Goal: Transaction & Acquisition: Purchase product/service

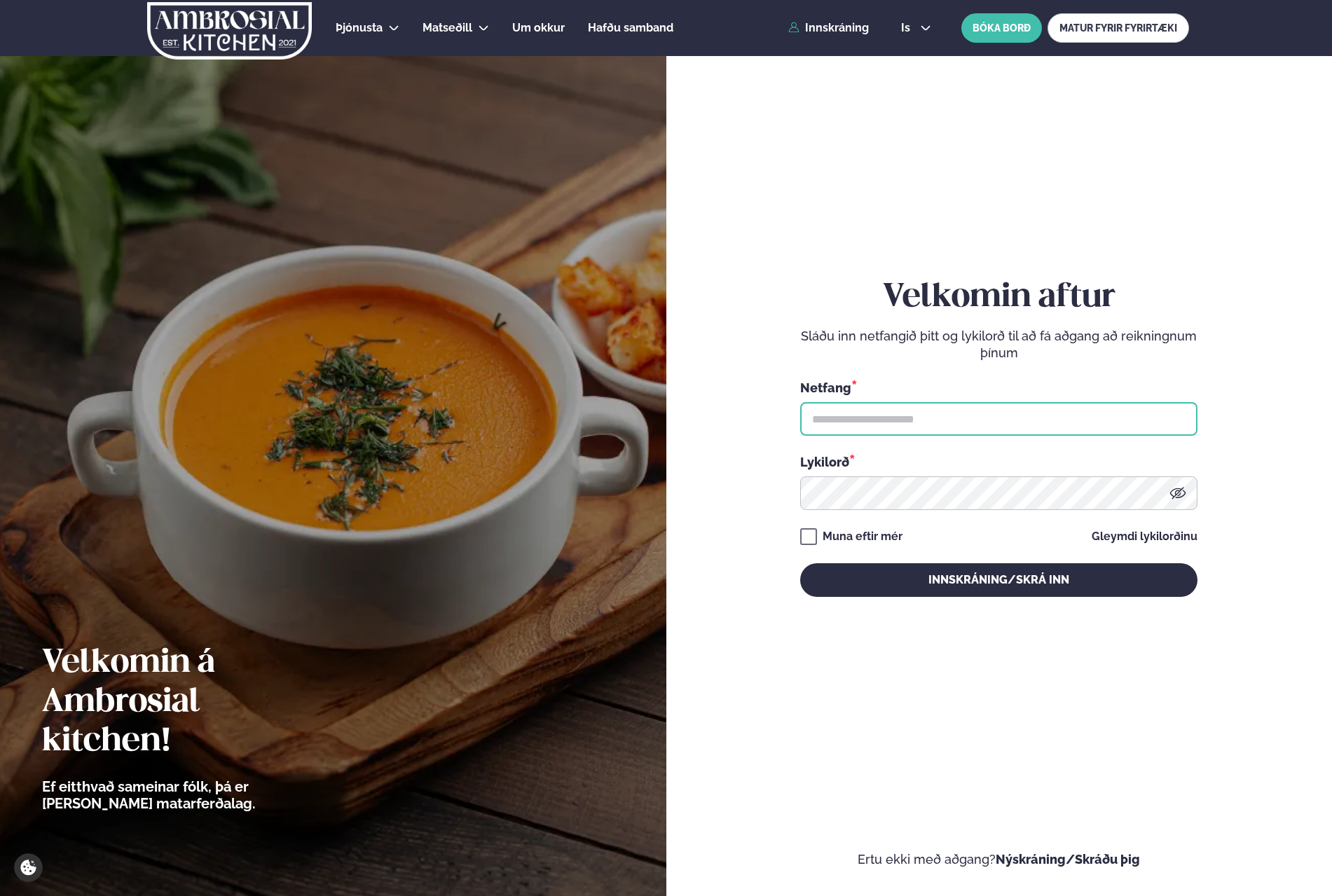
click at [996, 406] on input "text" at bounding box center [998, 419] width 398 height 34
type input "**********"
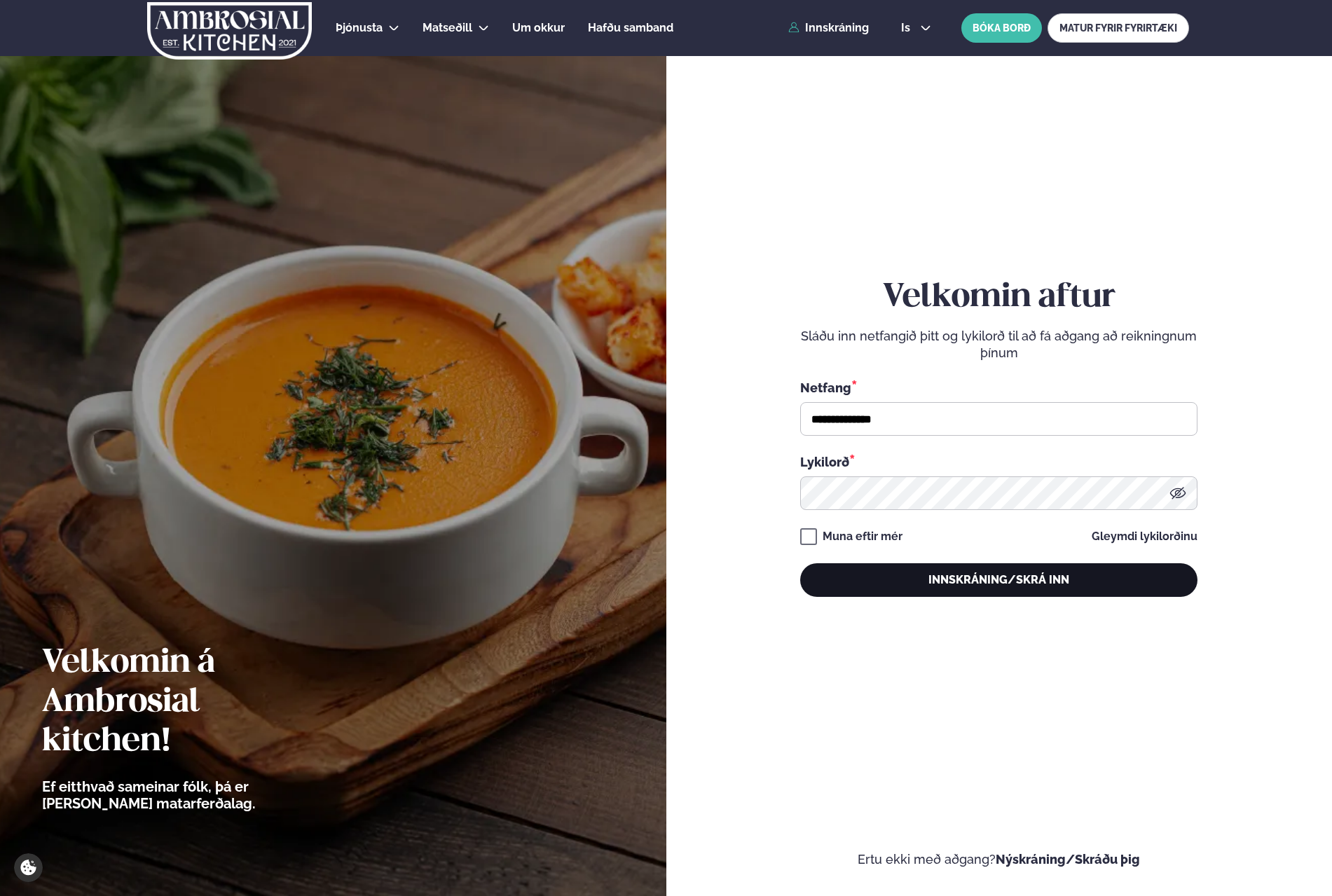
click at [923, 571] on button "Innskráning/Skrá inn" at bounding box center [998, 580] width 398 height 34
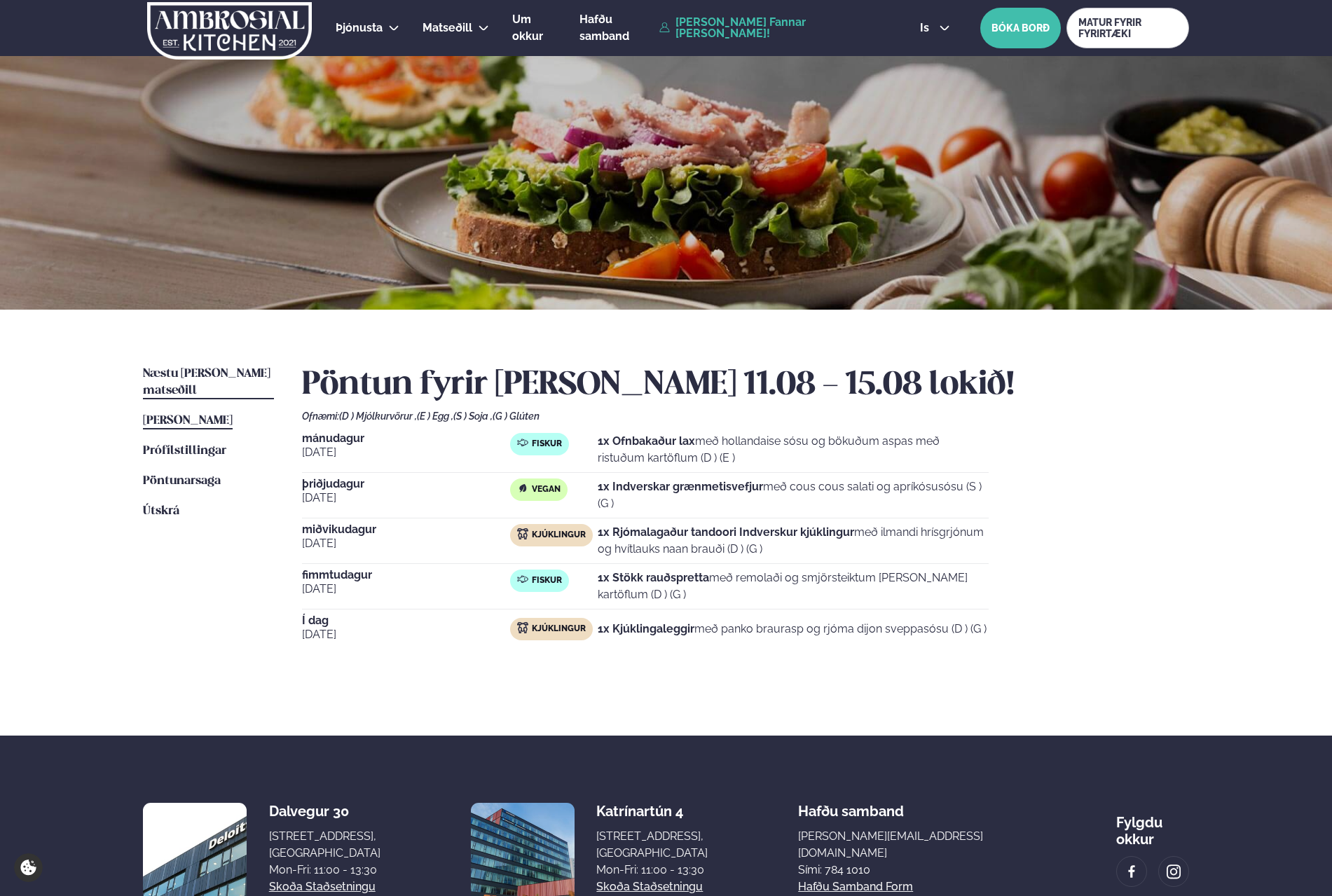
click at [197, 372] on span "Næstu [PERSON_NAME] matseðill" at bounding box center [207, 382] width 128 height 28
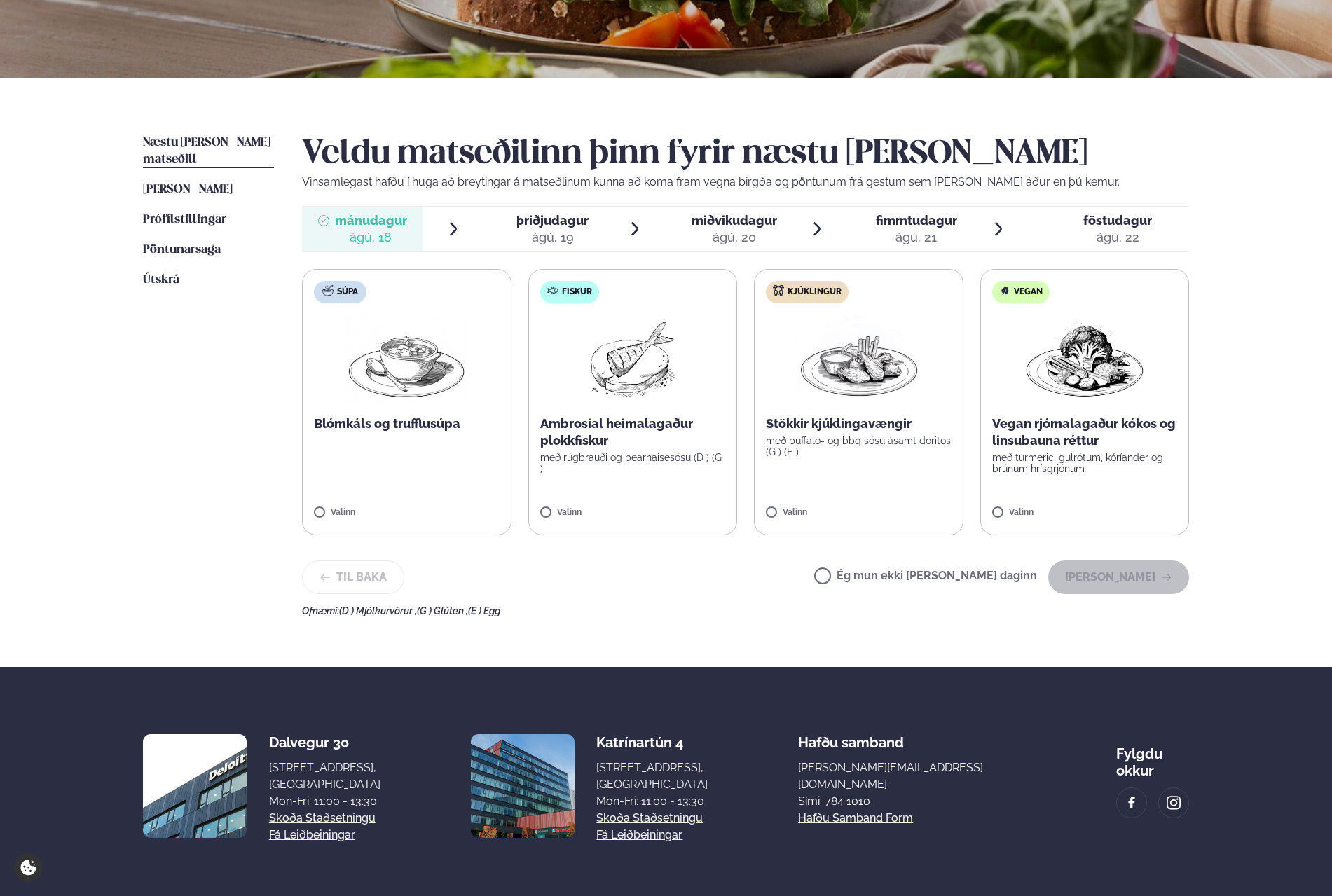
scroll to position [286, 0]
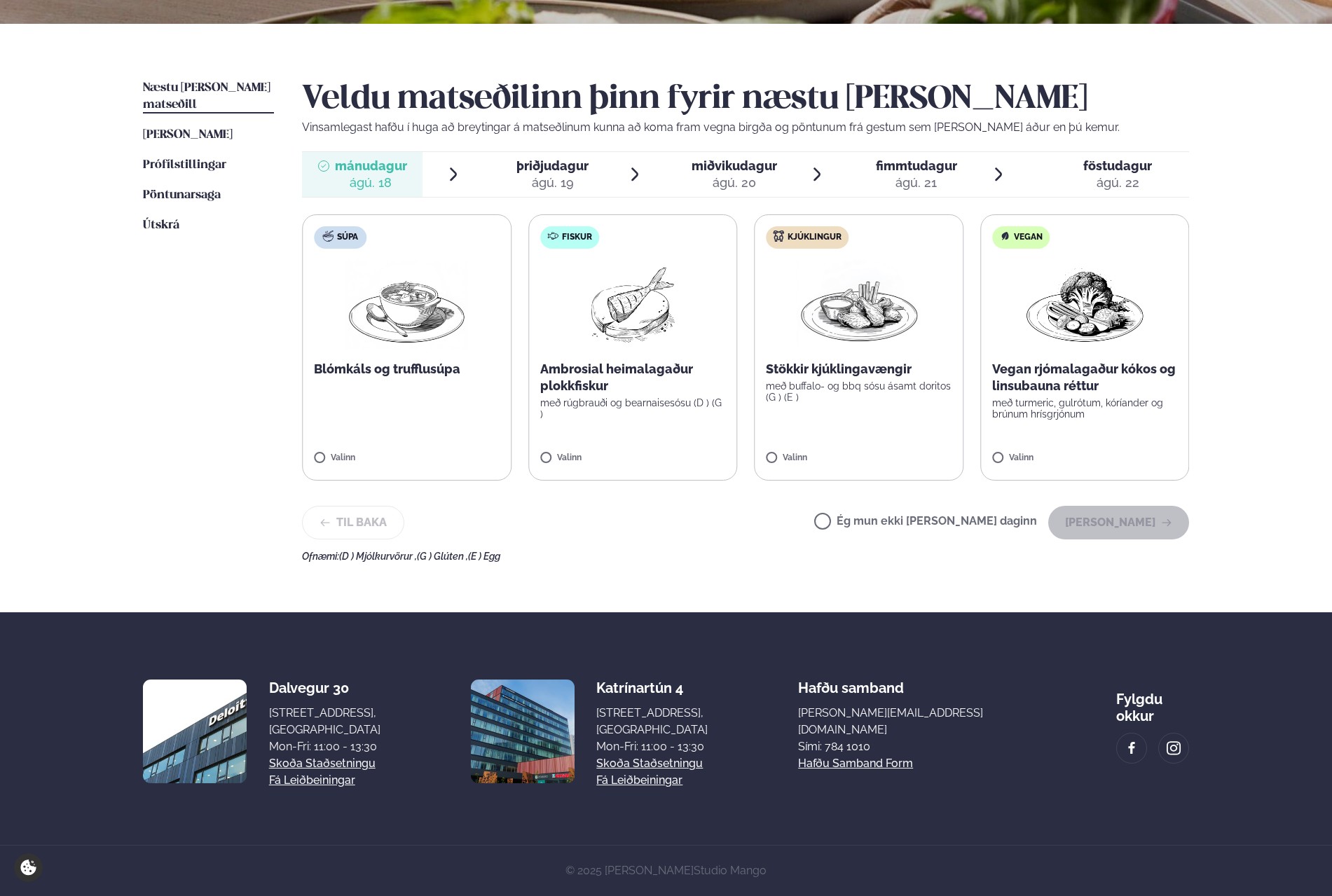
click at [606, 398] on p "með rúgbrauði og bearnaisesósu (D ) (G )" at bounding box center [633, 409] width 186 height 22
click at [430, 451] on label "Súpa Blómkáls og trufflusúpa Valinn" at bounding box center [407, 347] width 209 height 266
click at [378, 461] on div at bounding box center [365, 451] width 54 height 28
click at [1137, 526] on button "[PERSON_NAME]" at bounding box center [1118, 523] width 141 height 34
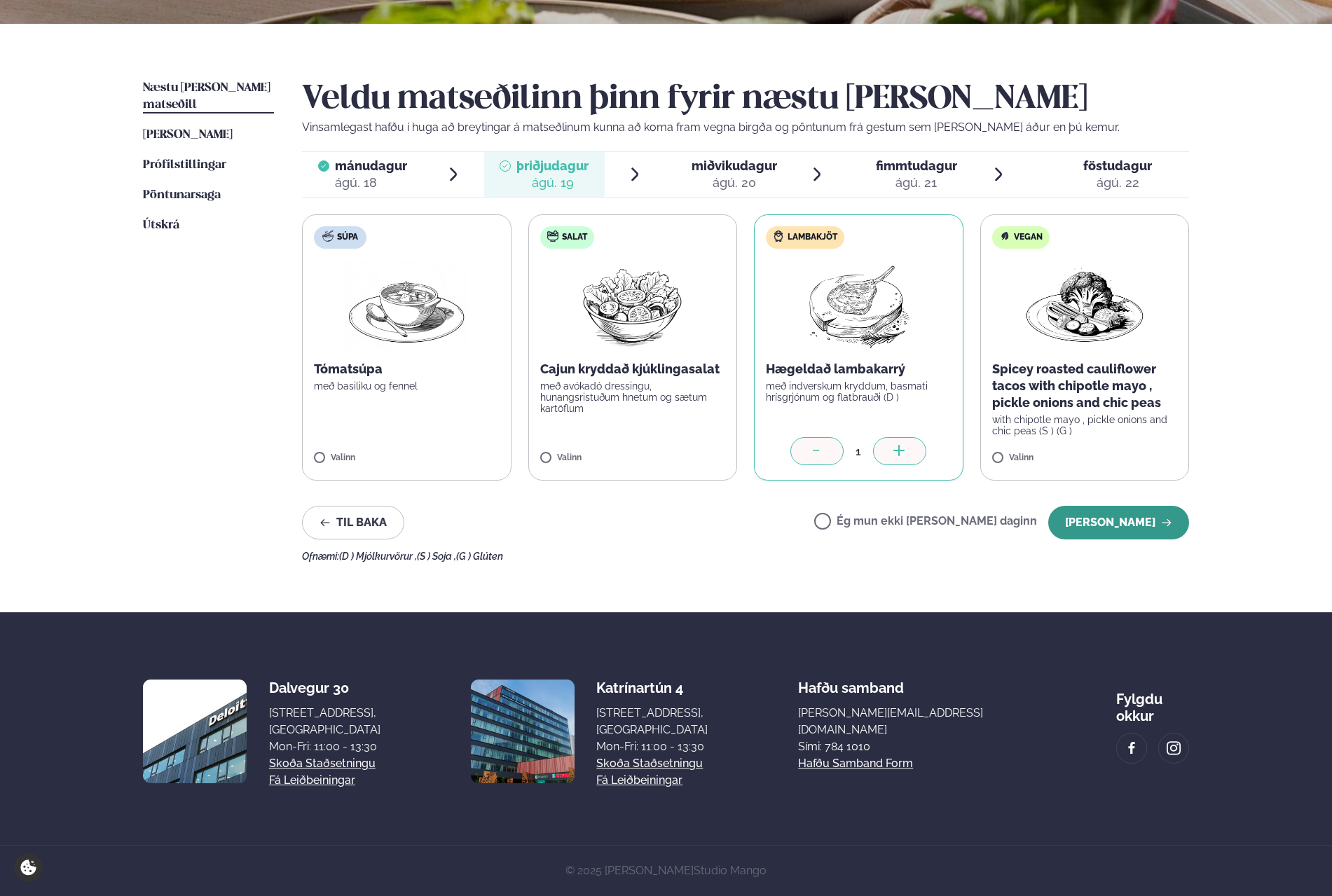
click at [1134, 522] on button "[PERSON_NAME]" at bounding box center [1118, 523] width 141 height 34
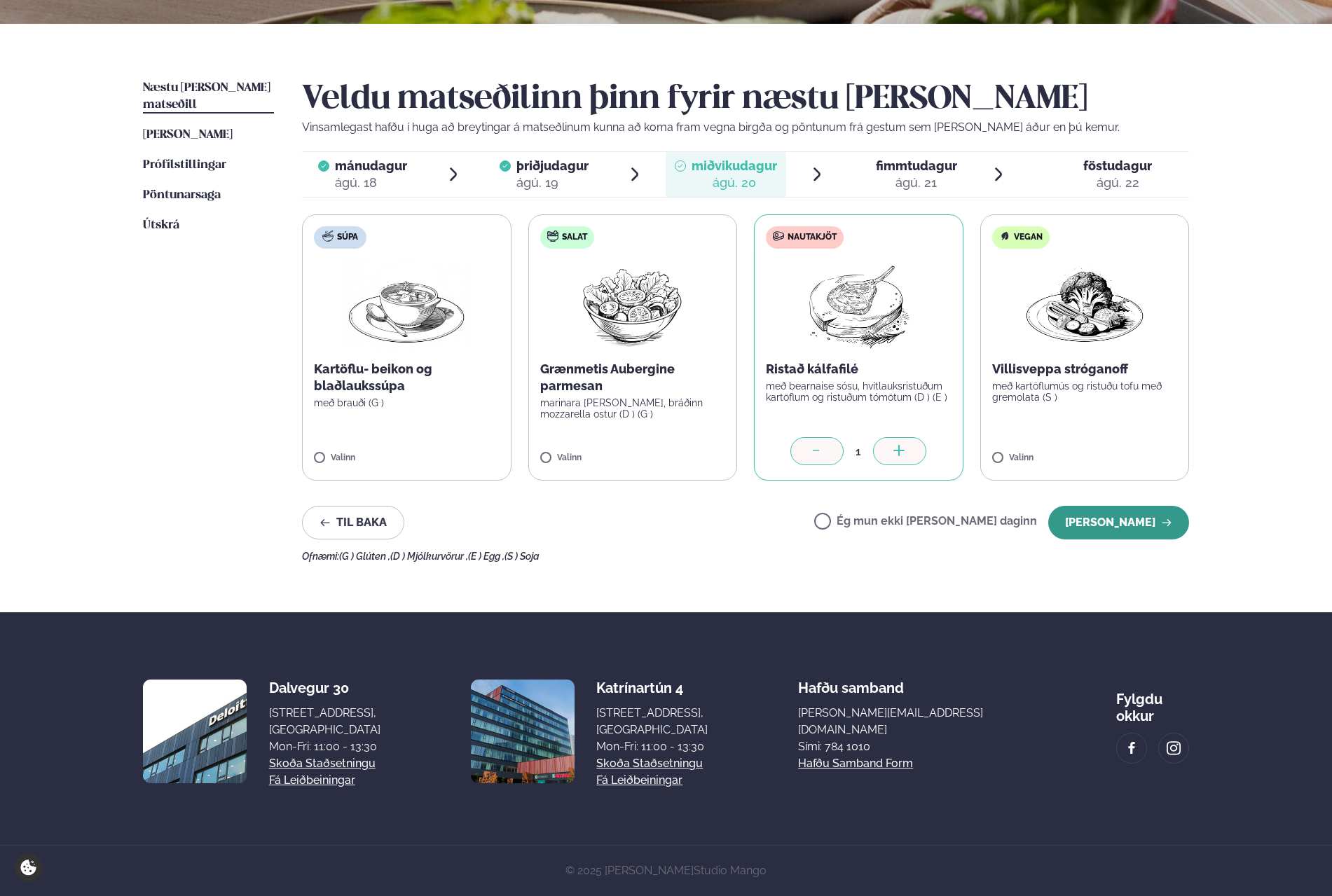
click at [1111, 525] on button "[PERSON_NAME]" at bounding box center [1118, 523] width 141 height 34
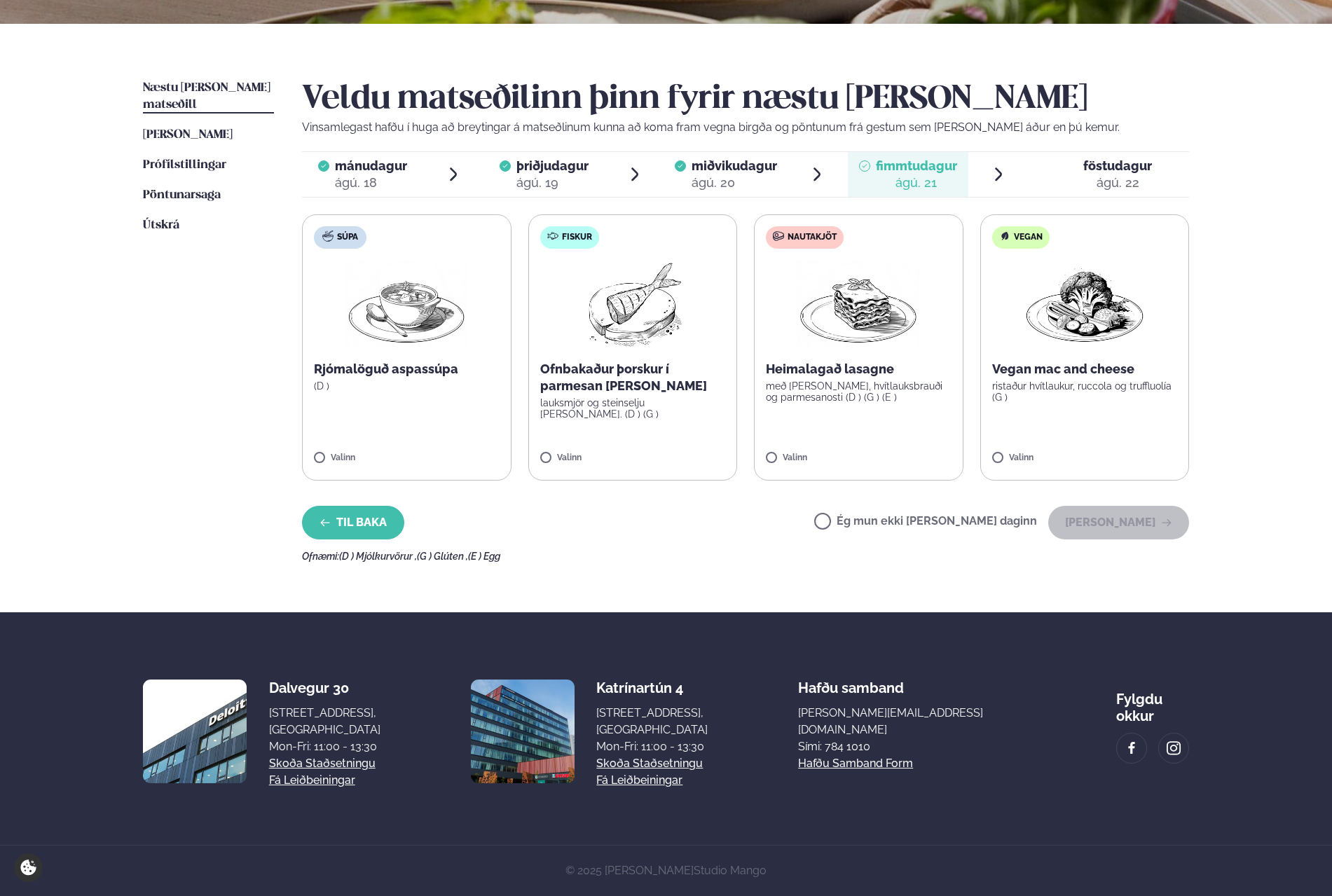
click at [366, 519] on button "Til baka" at bounding box center [353, 523] width 102 height 34
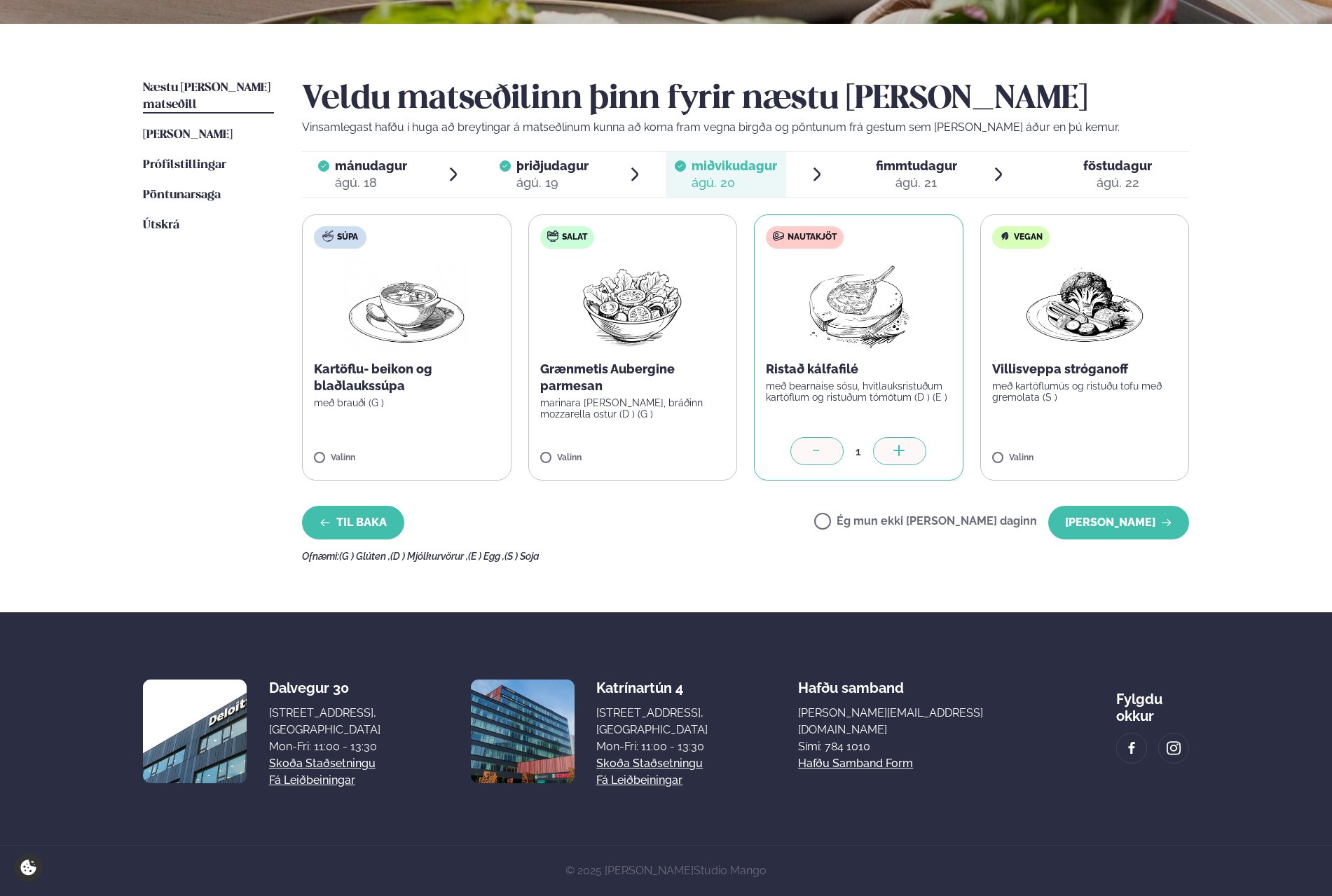
click at [366, 520] on button "Til baka" at bounding box center [353, 523] width 102 height 34
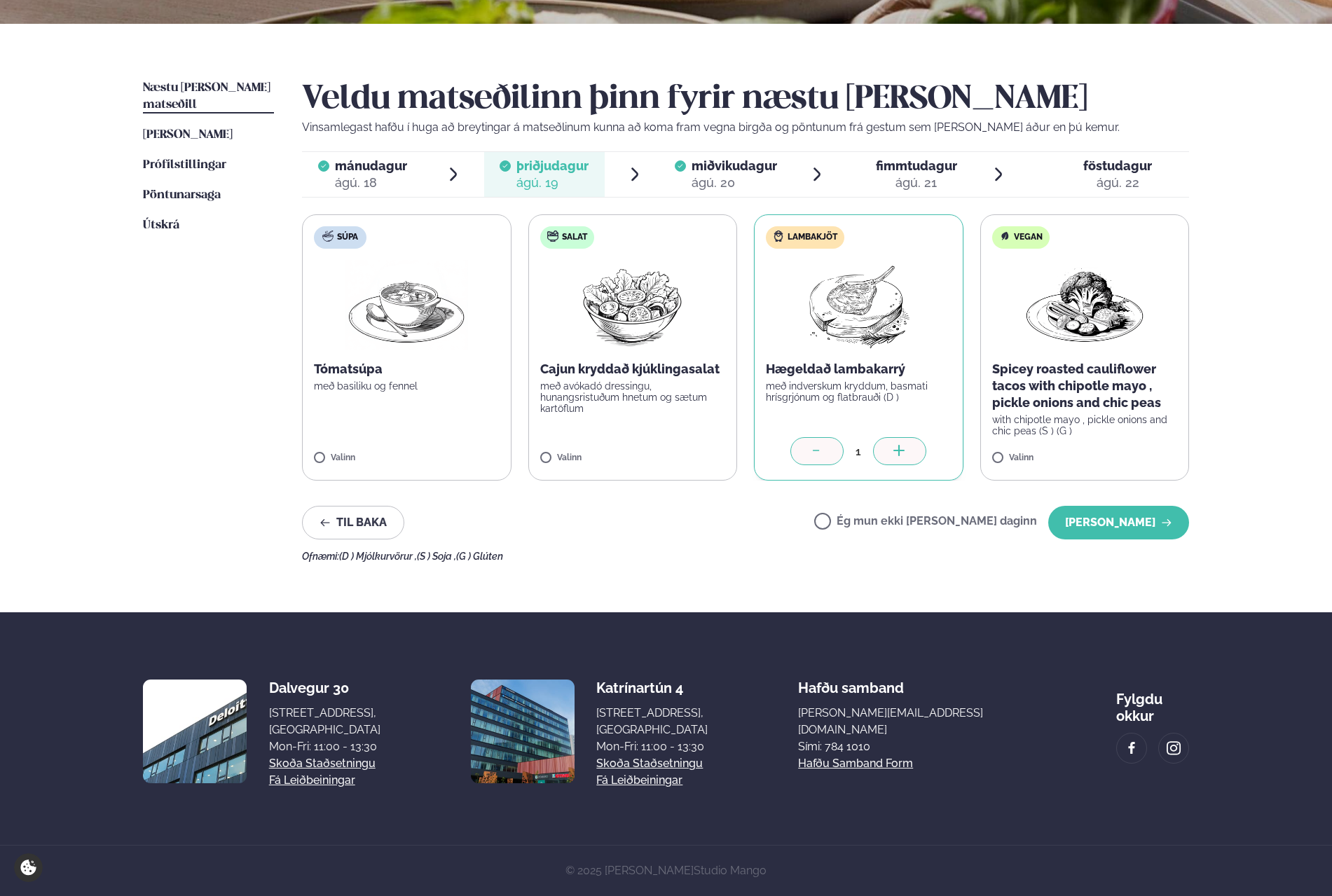
click at [808, 446] on div at bounding box center [817, 451] width 54 height 28
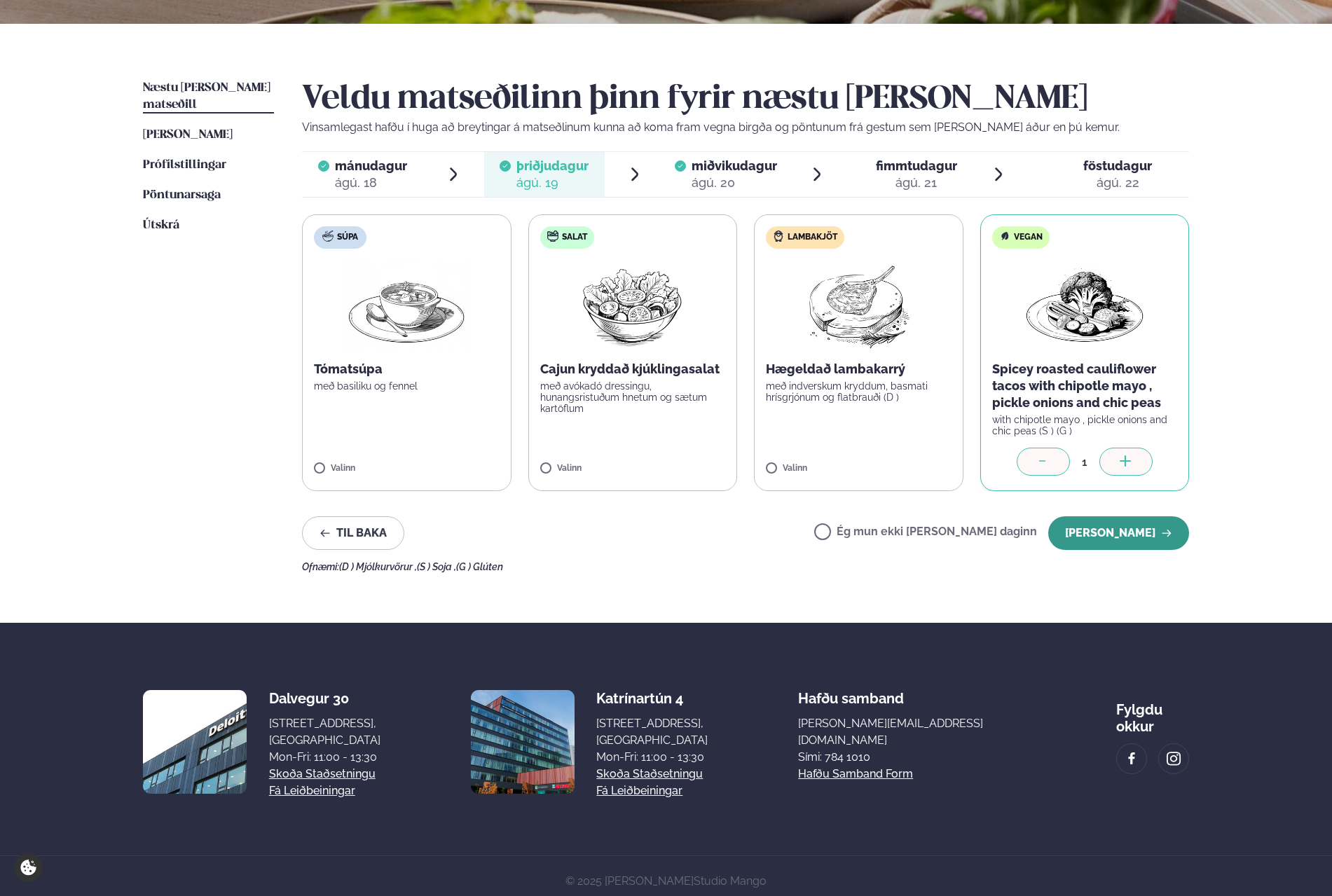
click at [1141, 536] on button "[PERSON_NAME]" at bounding box center [1118, 533] width 141 height 34
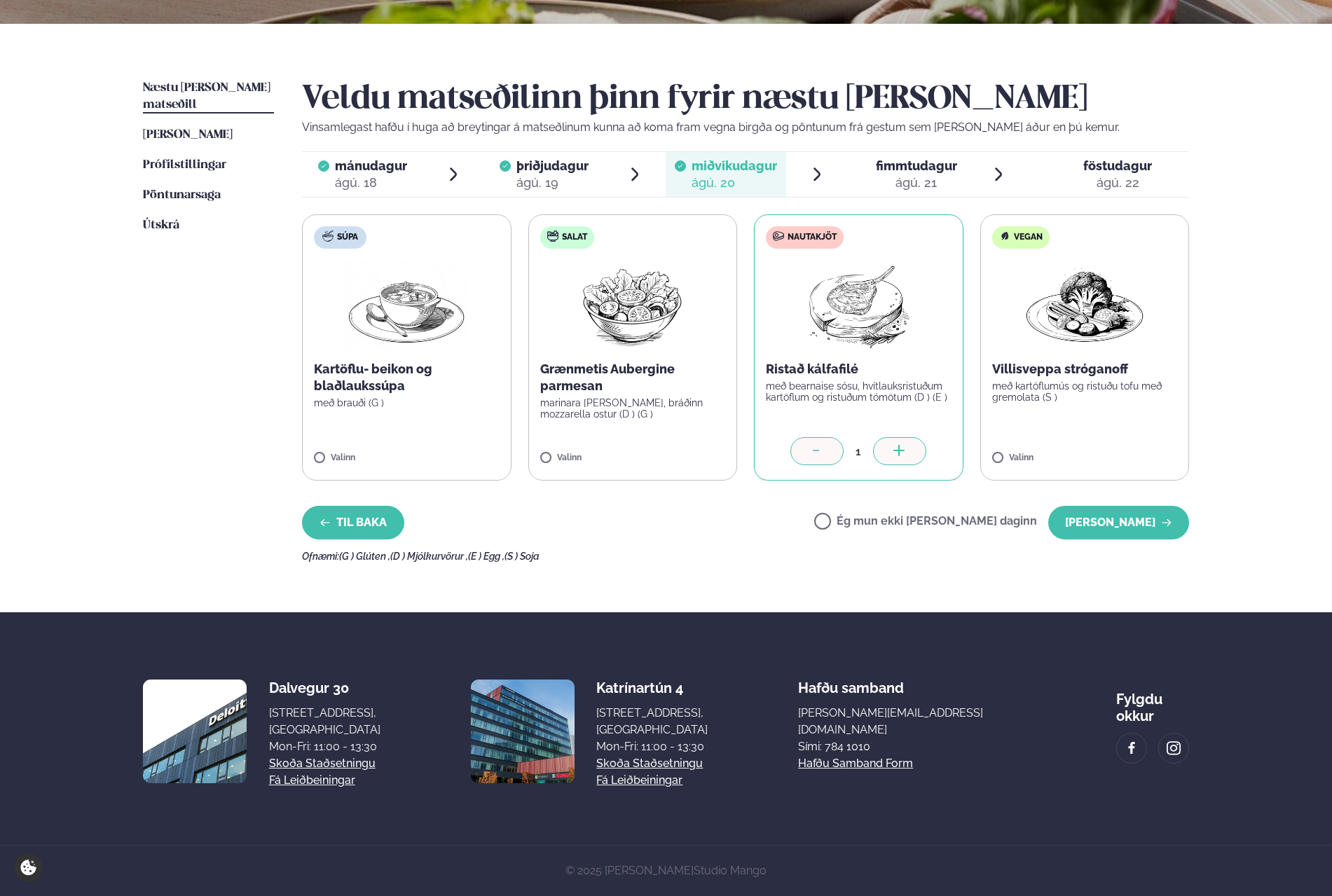
click at [329, 519] on icon "button" at bounding box center [325, 523] width 11 height 11
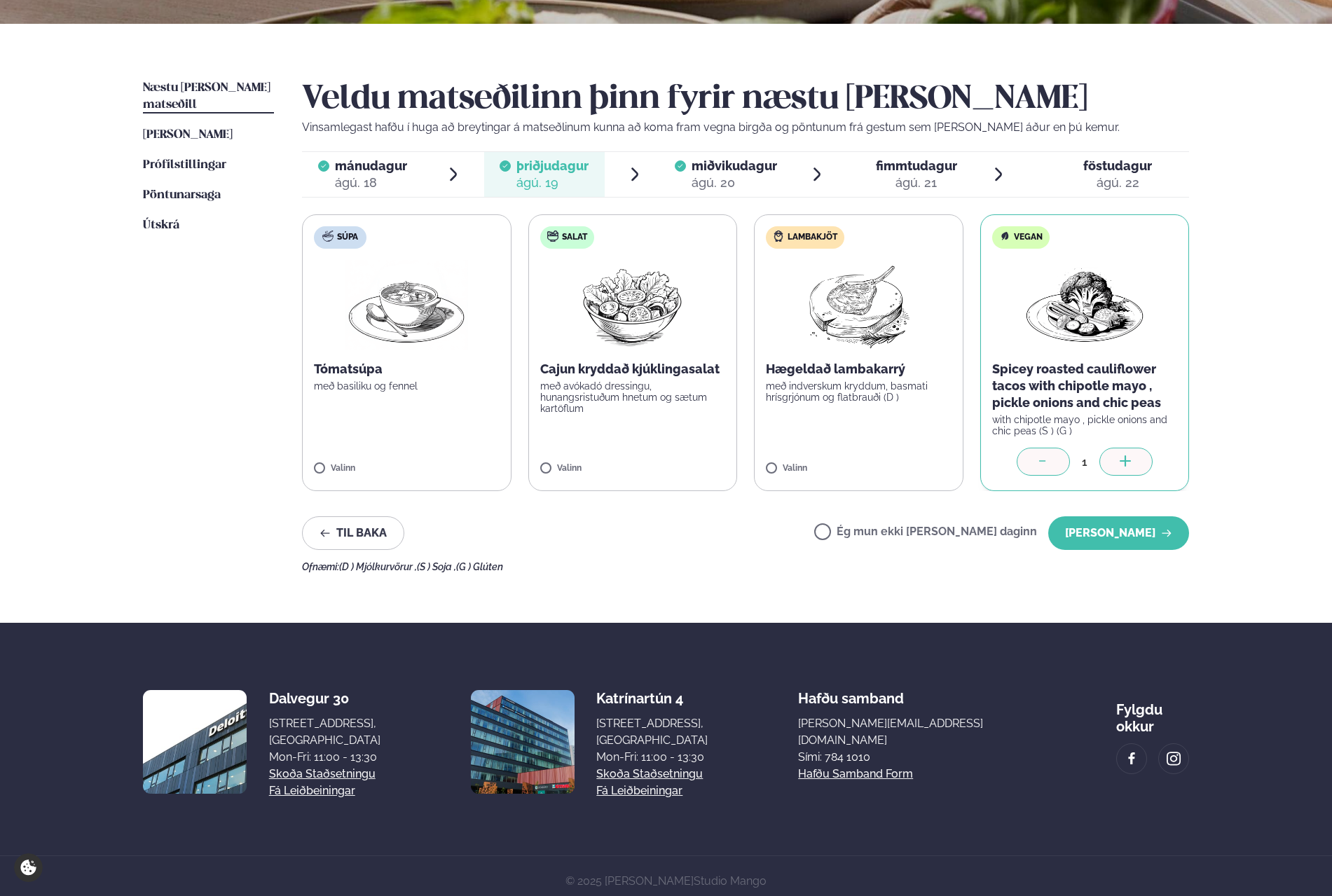
click at [1037, 457] on icon at bounding box center [1043, 462] width 14 height 14
click at [1137, 527] on button "[PERSON_NAME]" at bounding box center [1118, 533] width 141 height 34
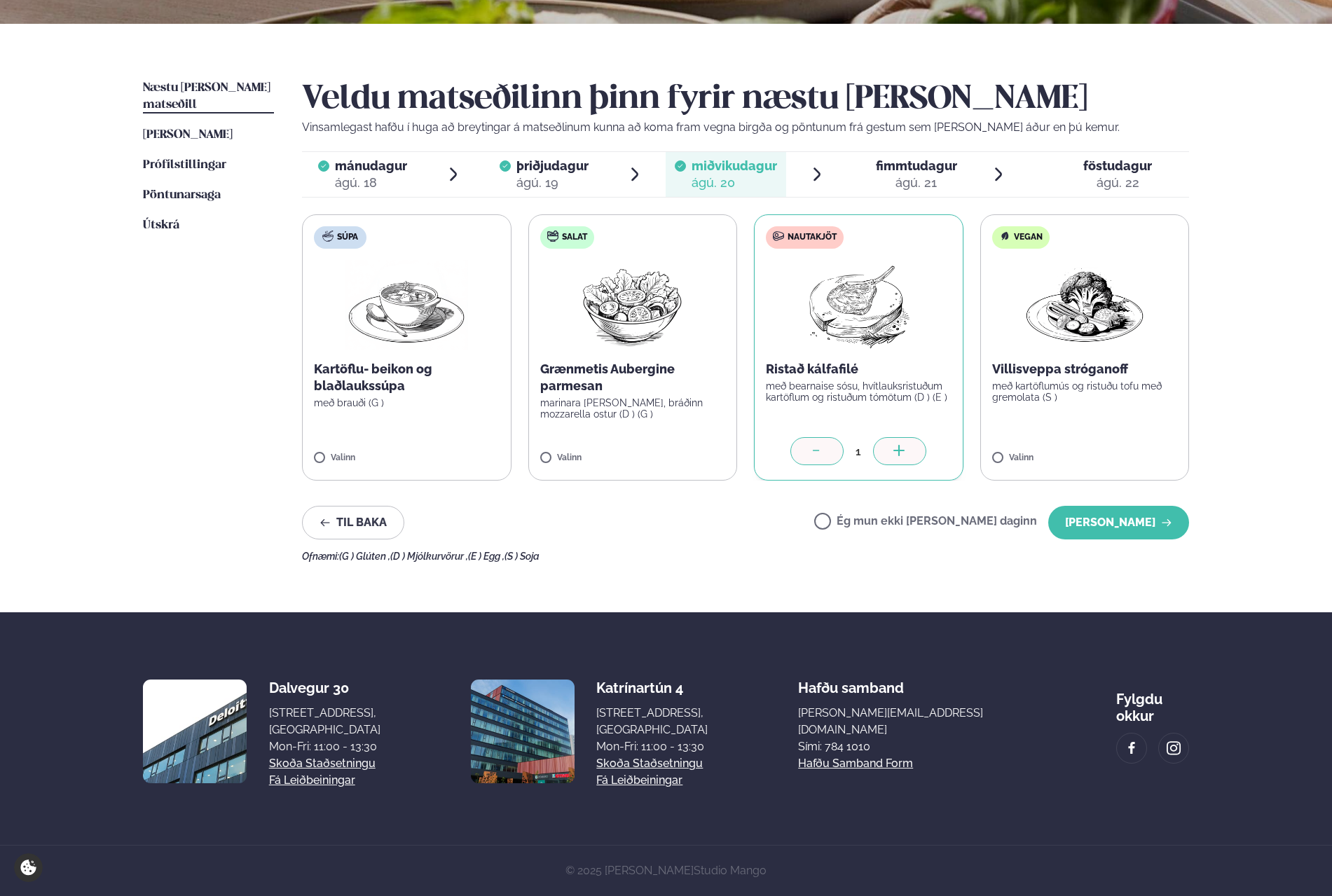
click at [818, 452] on icon at bounding box center [817, 452] width 14 height 14
click at [968, 525] on label "Ég mun ekki [PERSON_NAME] daginn" at bounding box center [925, 523] width 223 height 15
click at [1144, 524] on button "[PERSON_NAME]" at bounding box center [1118, 523] width 141 height 34
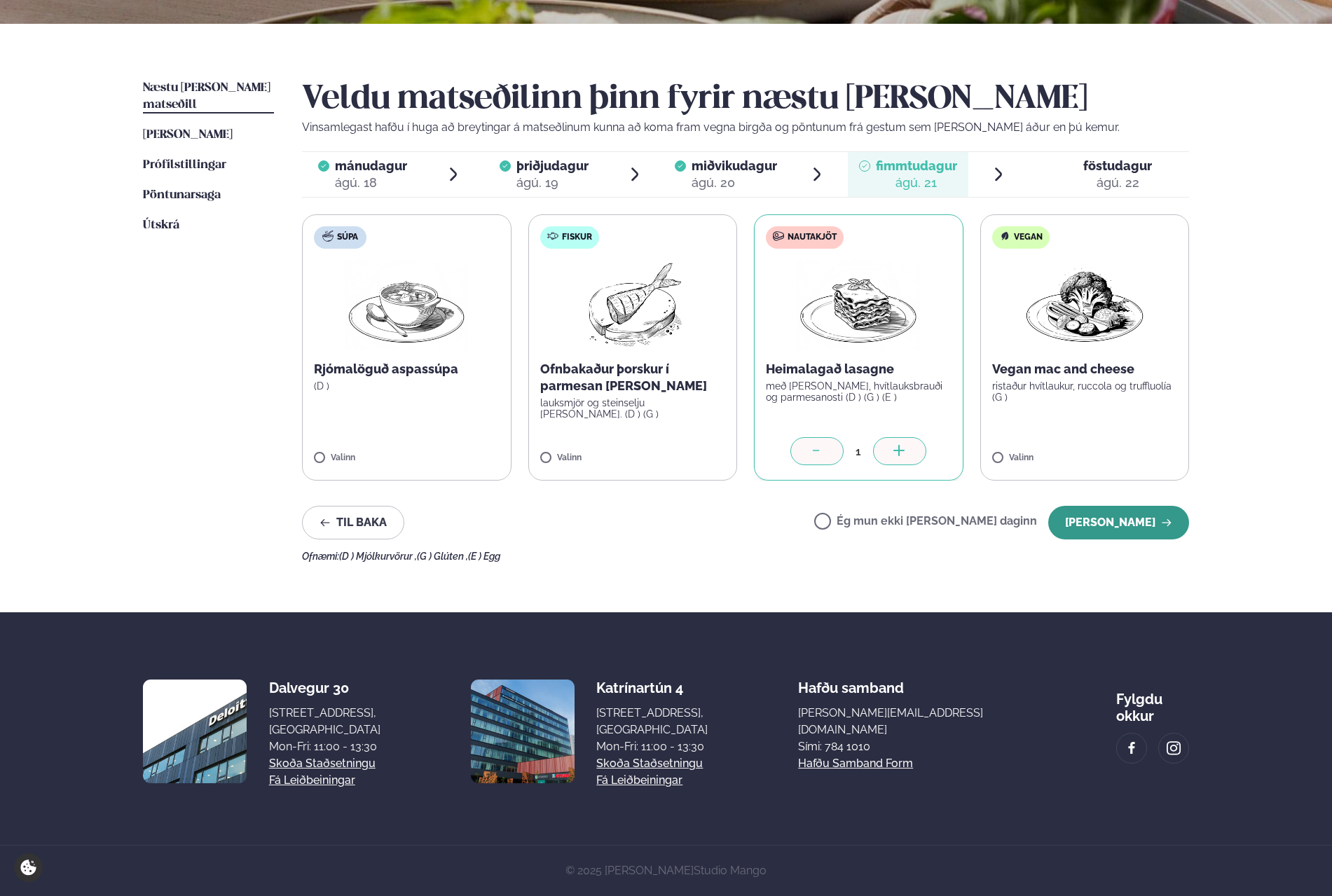
click at [1130, 529] on button "[PERSON_NAME]" at bounding box center [1118, 523] width 141 height 34
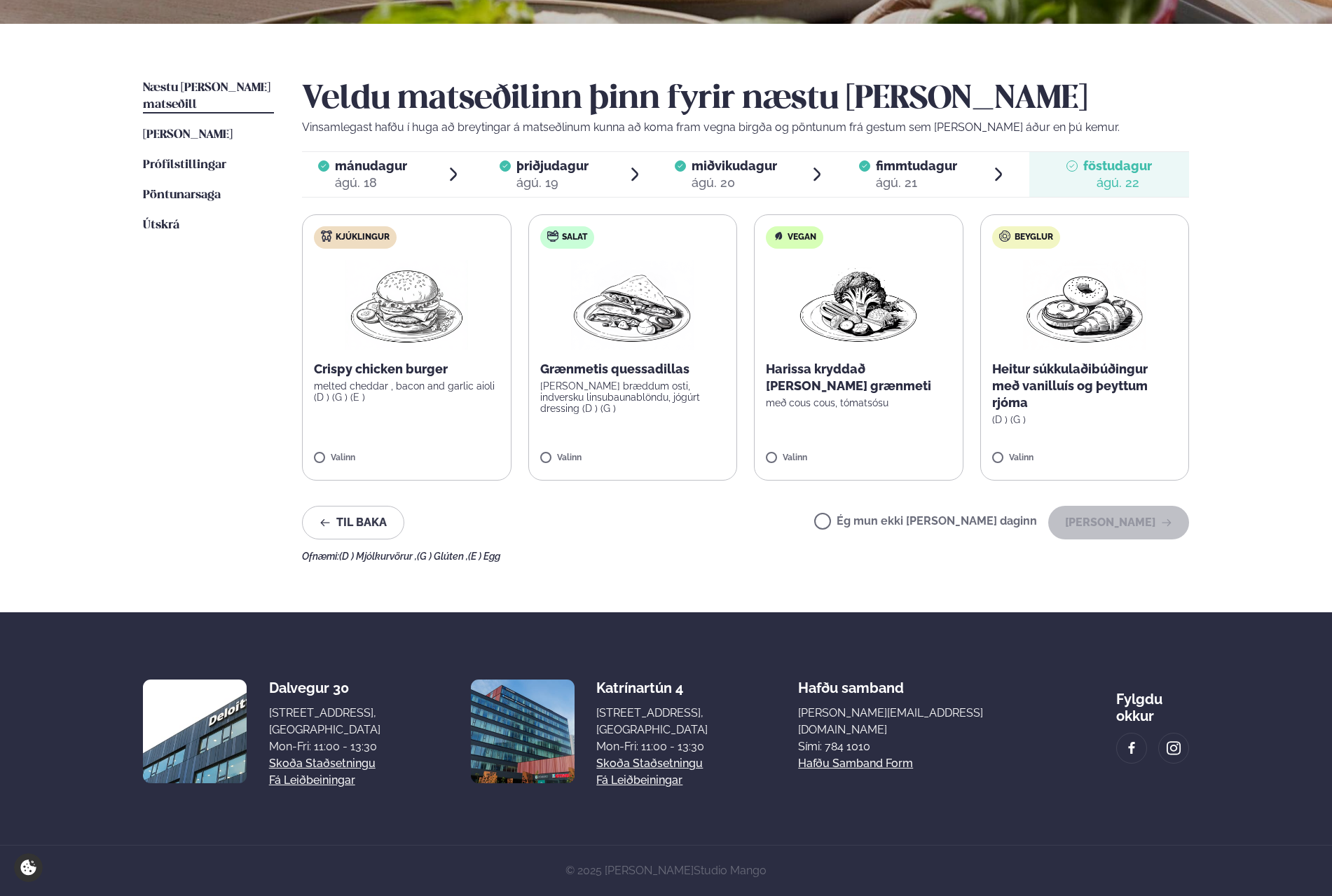
click at [390, 467] on div "Valinn" at bounding box center [407, 461] width 186 height 16
click at [1126, 524] on button "[PERSON_NAME]" at bounding box center [1118, 523] width 141 height 34
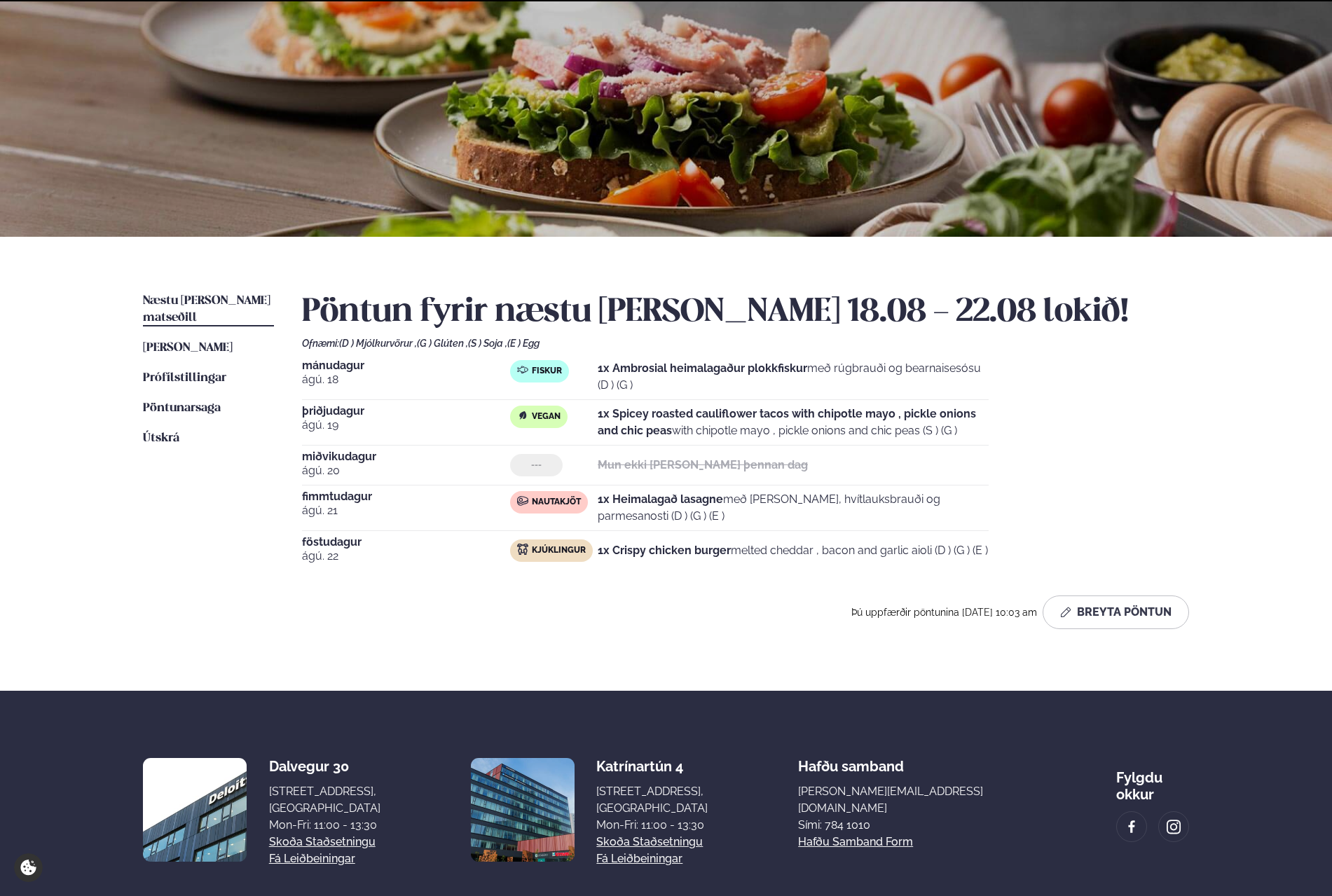
scroll to position [157, 0]
